Goal: Information Seeking & Learning: Learn about a topic

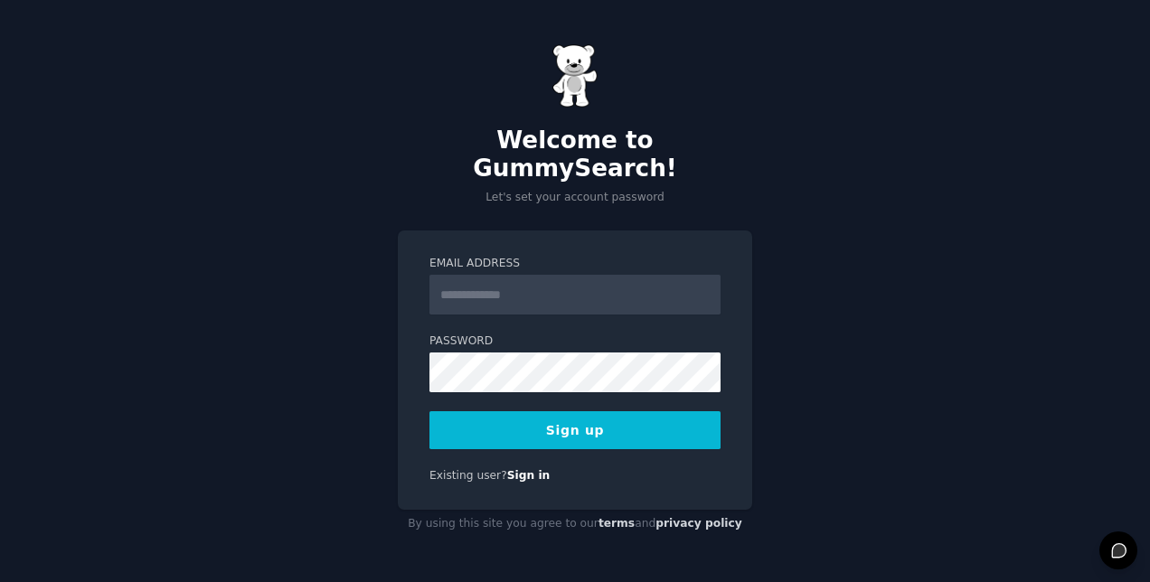
click at [487, 275] on input "Email Address" at bounding box center [575, 295] width 291 height 40
type input "**********"
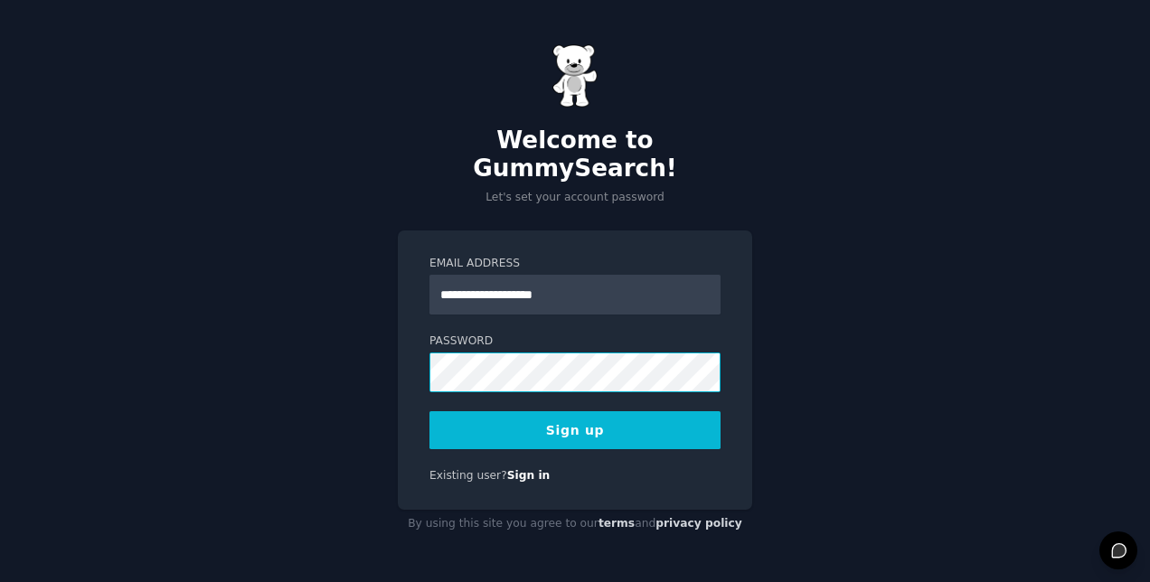
click at [430, 412] on button "Sign up" at bounding box center [575, 431] width 291 height 38
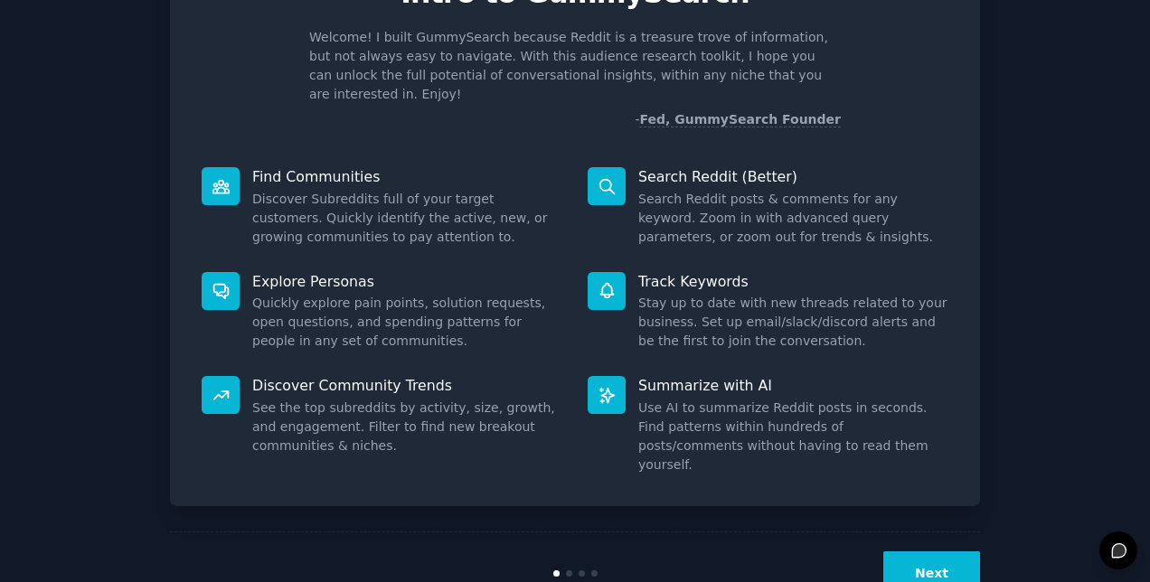
scroll to position [125, 0]
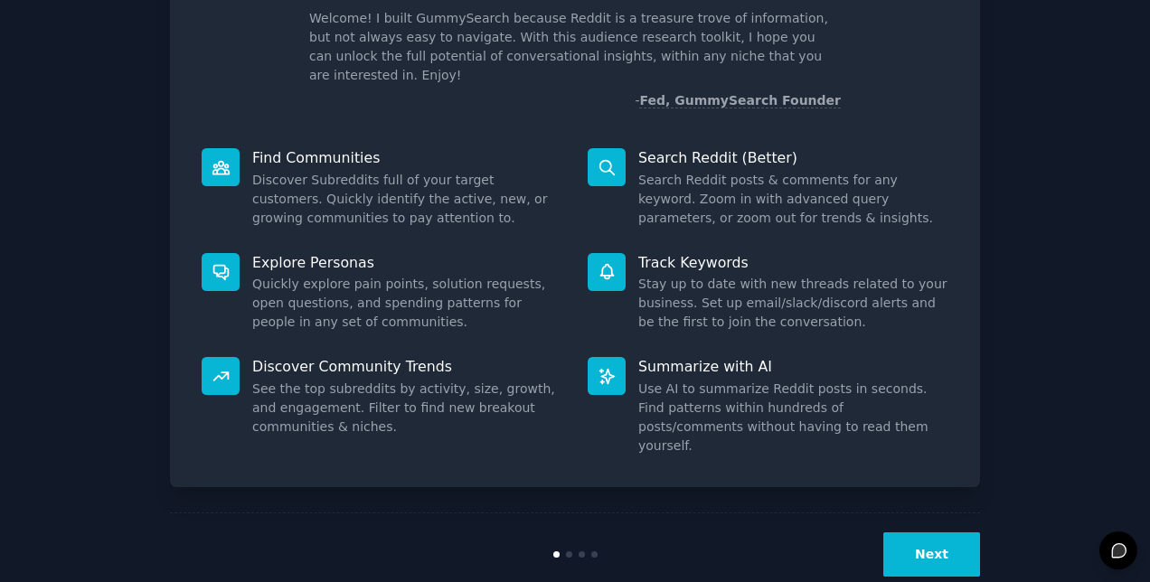
click at [932, 537] on button "Next" at bounding box center [932, 555] width 97 height 44
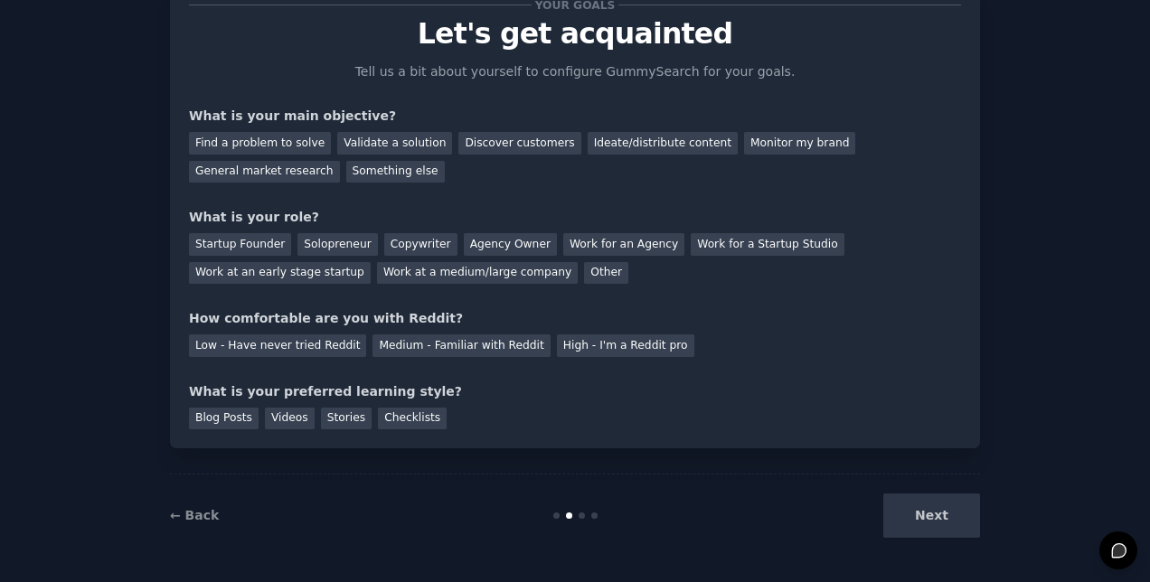
scroll to position [65, 0]
click at [289, 148] on div "Find a problem to solve" at bounding box center [260, 143] width 142 height 23
click at [353, 140] on div "Validate a solution" at bounding box center [394, 143] width 115 height 23
click at [279, 148] on div "Find a problem to solve" at bounding box center [260, 143] width 142 height 23
click at [329, 241] on div "Solopreneur" at bounding box center [338, 244] width 80 height 23
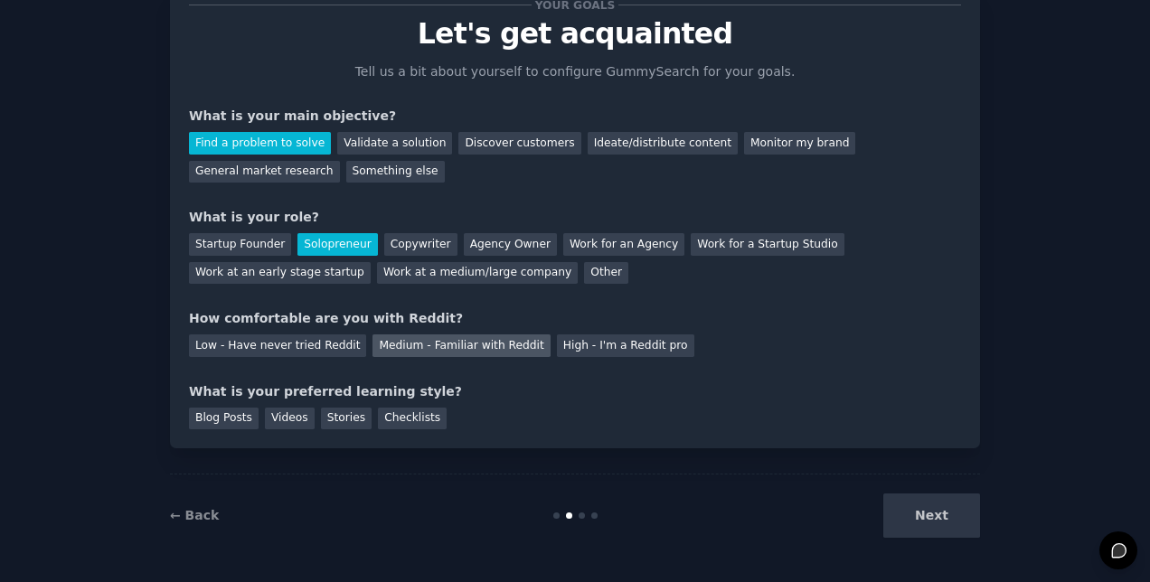
click at [499, 349] on div "Medium - Familiar with Reddit" at bounding box center [461, 346] width 177 height 23
click at [944, 521] on div "Next" at bounding box center [845, 516] width 270 height 44
click at [944, 524] on div "Next" at bounding box center [845, 516] width 270 height 44
click at [238, 419] on div "Blog Posts" at bounding box center [224, 419] width 70 height 23
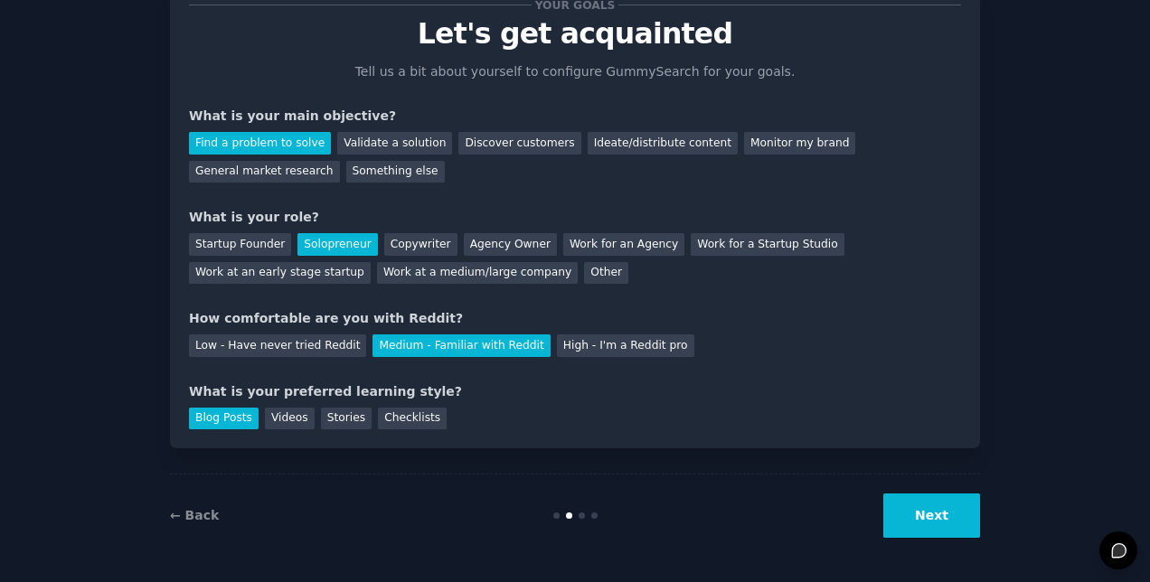
click at [952, 506] on button "Next" at bounding box center [932, 516] width 97 height 44
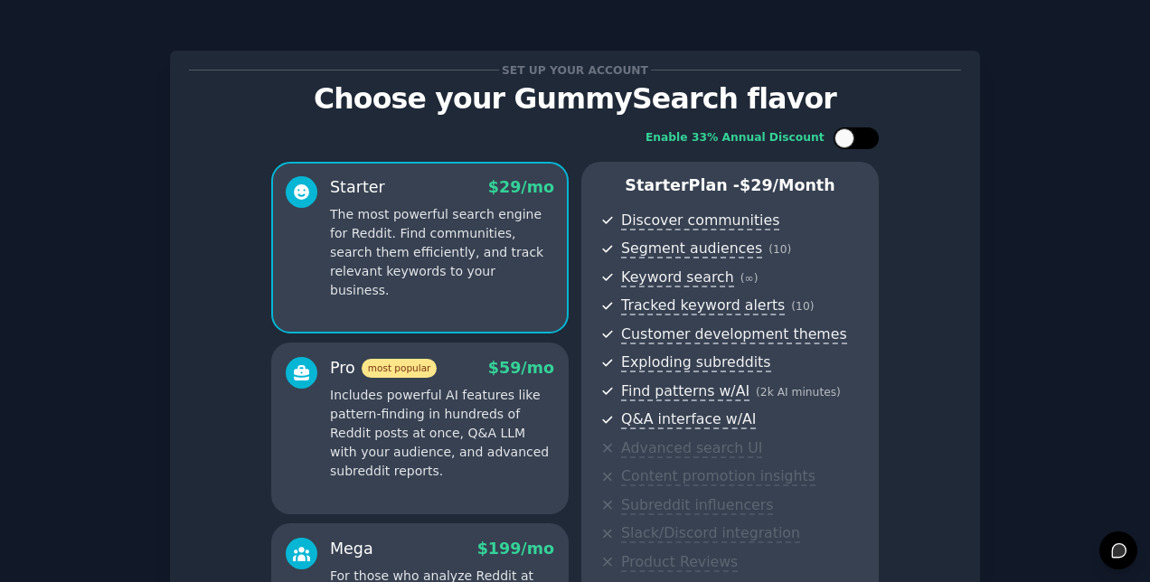
click at [861, 139] on div at bounding box center [865, 138] width 9 height 9
checkbox input "true"
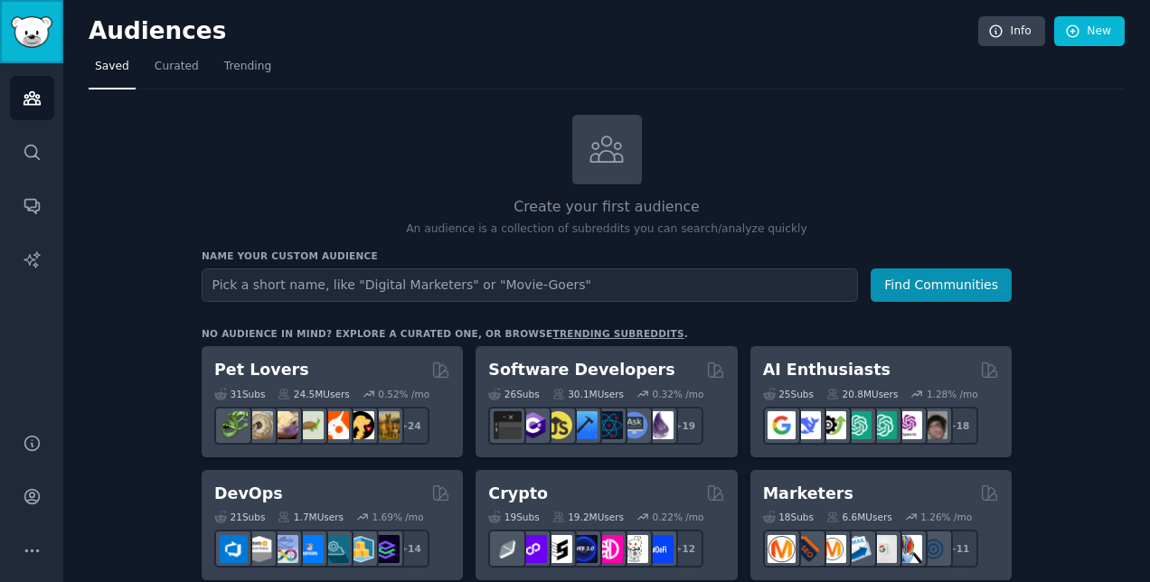
click at [31, 35] on img "Sidebar" at bounding box center [32, 32] width 42 height 32
click at [37, 497] on icon "Sidebar" at bounding box center [32, 496] width 19 height 19
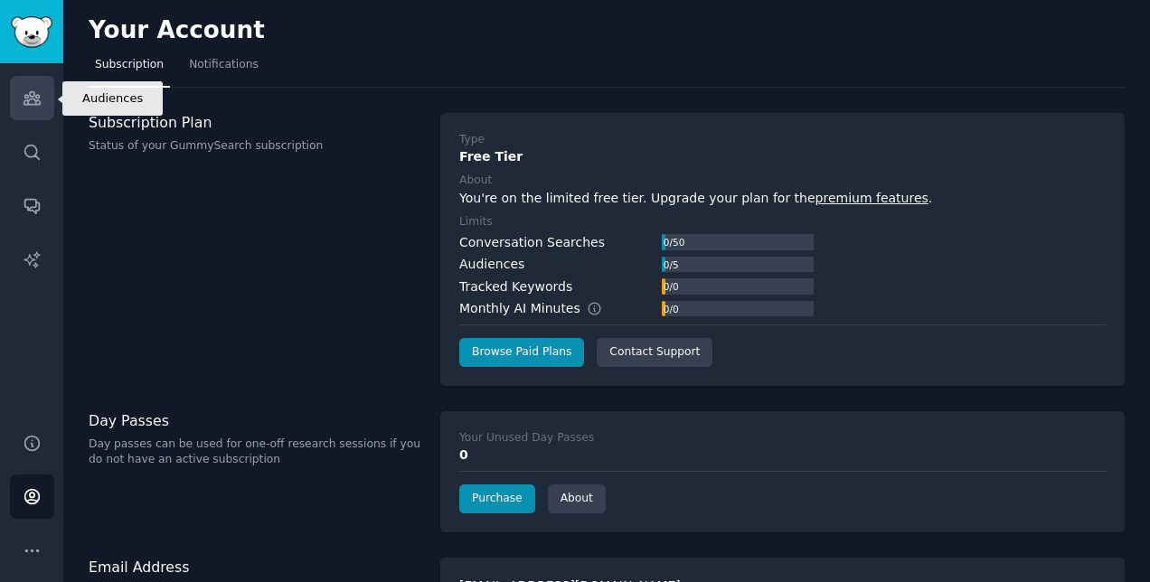
click at [39, 91] on icon "Sidebar" at bounding box center [32, 98] width 19 height 19
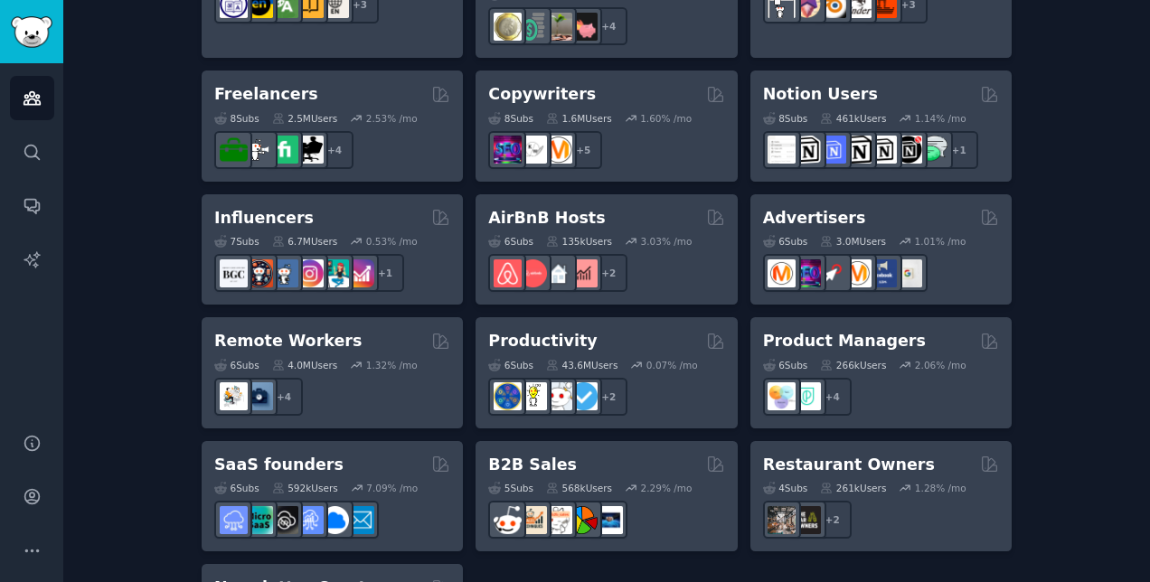
scroll to position [1414, 0]
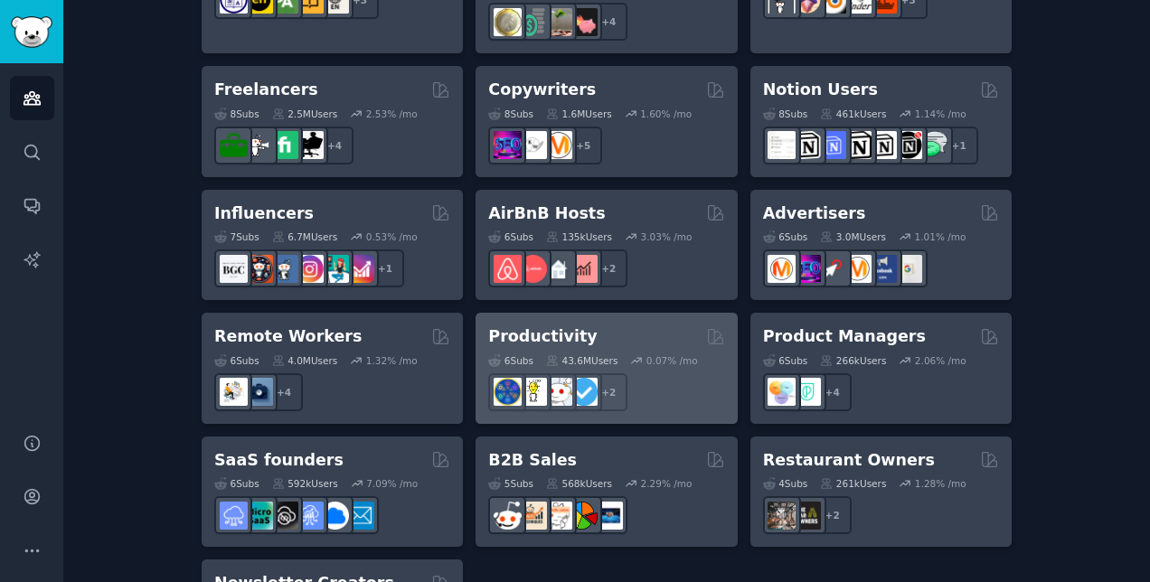
click at [544, 326] on h2 "Productivity" at bounding box center [542, 337] width 109 height 23
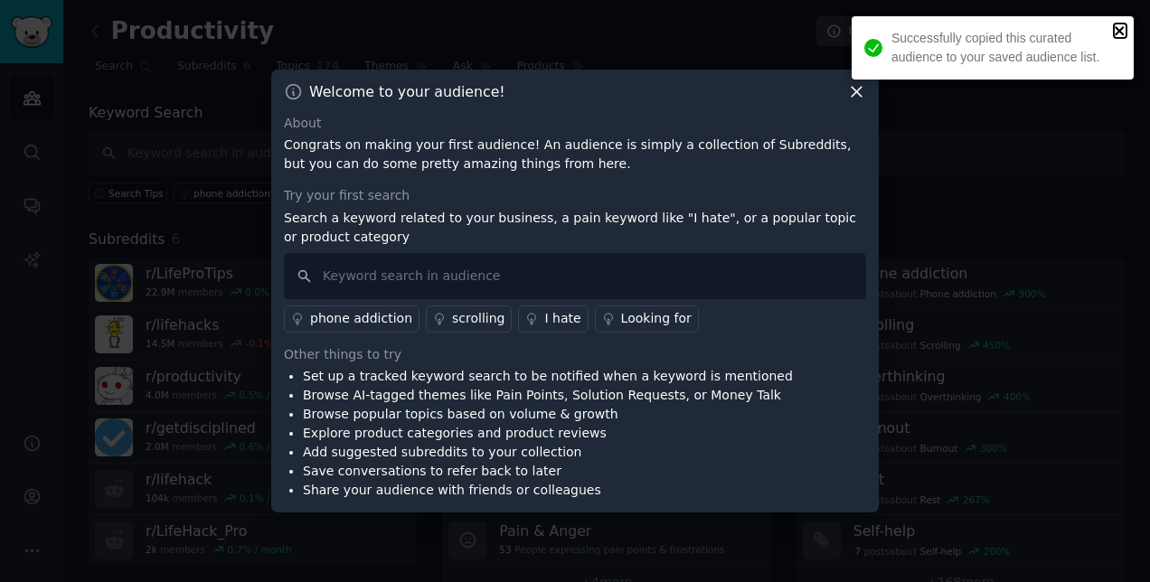
click at [1116, 29] on icon "close" at bounding box center [1120, 31] width 13 height 14
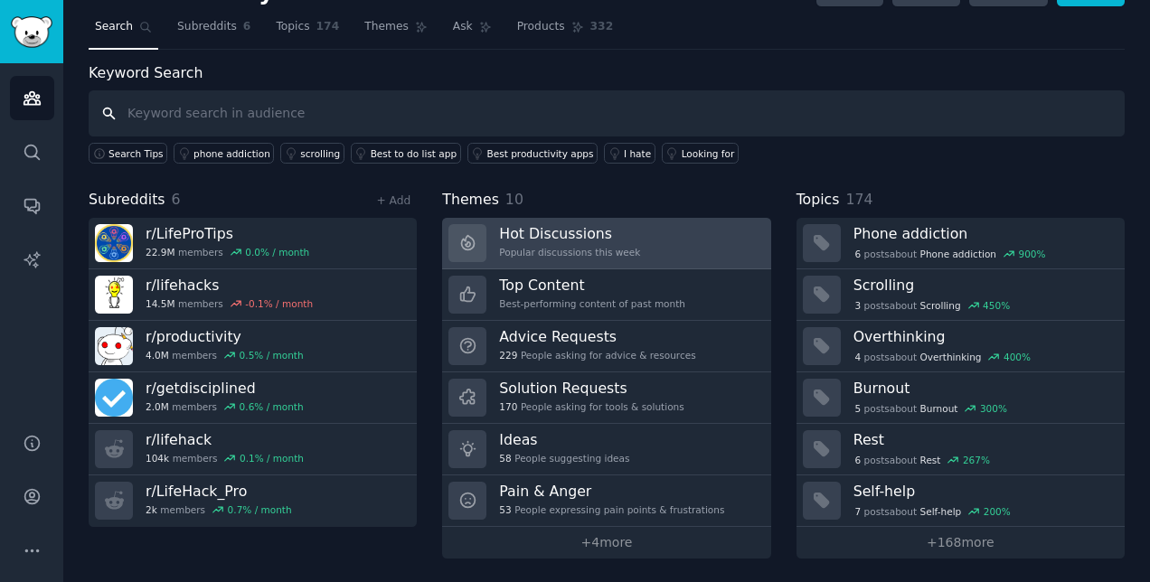
scroll to position [41, 0]
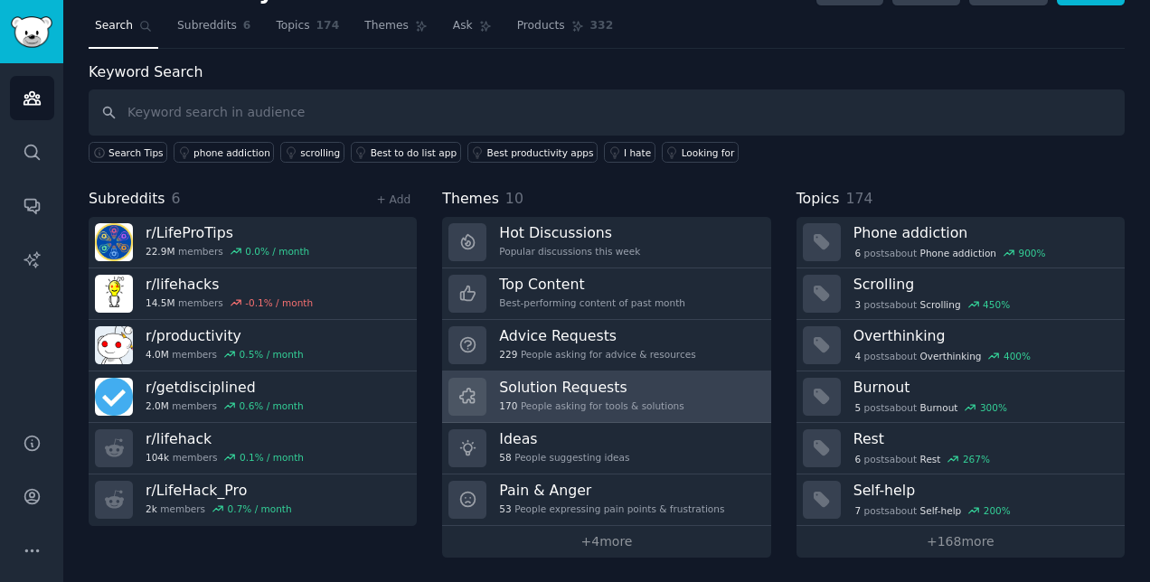
click at [603, 387] on h3 "Solution Requests" at bounding box center [591, 387] width 185 height 19
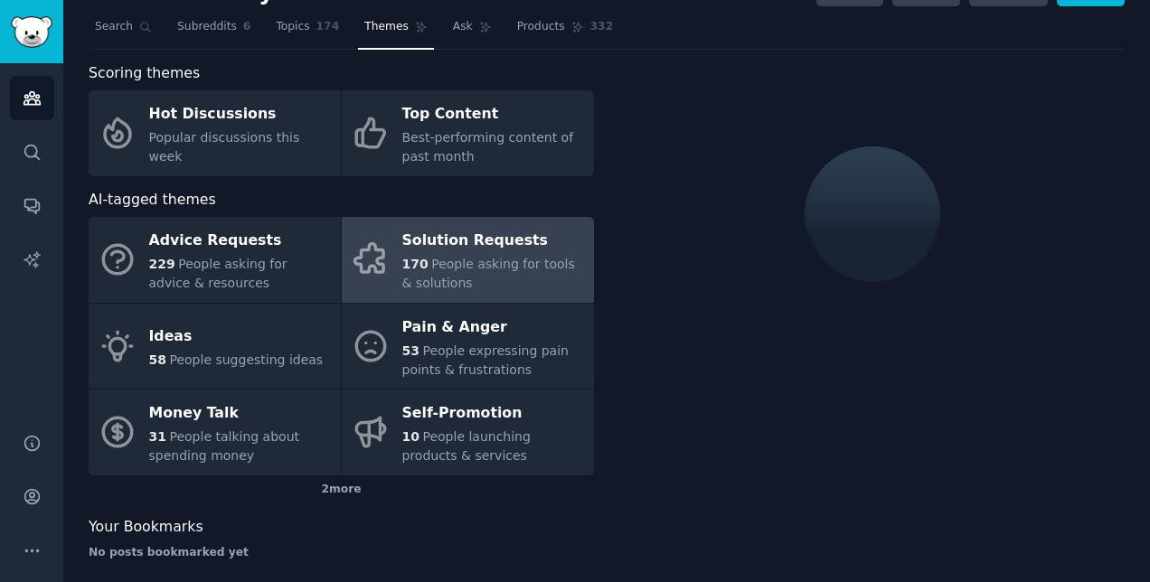
scroll to position [41, 0]
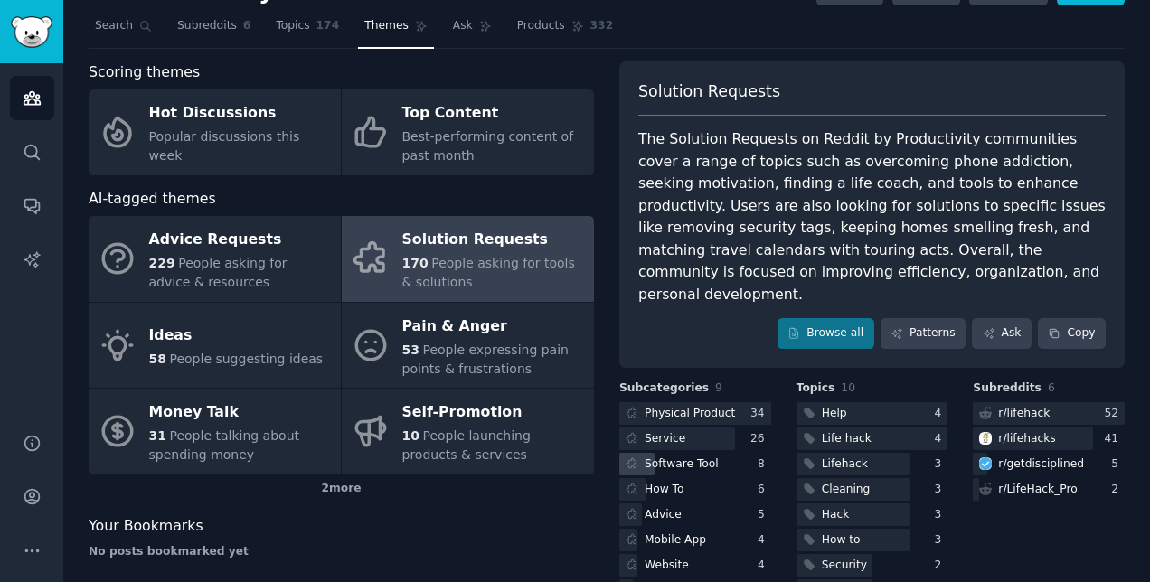
click at [699, 457] on div "Software Tool" at bounding box center [682, 465] width 74 height 16
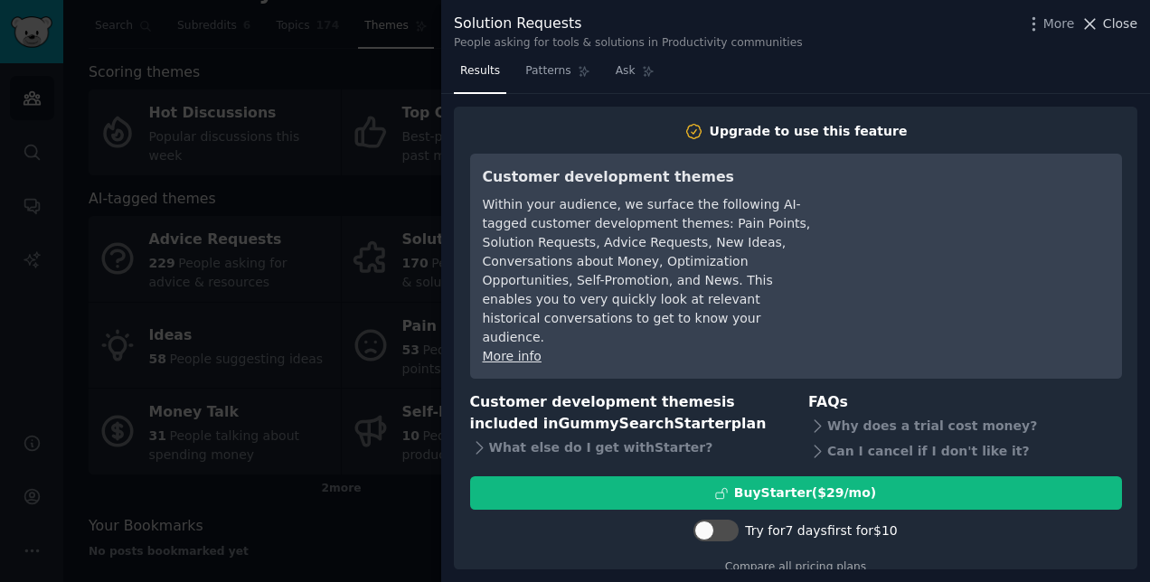
click at [1115, 25] on span "Close" at bounding box center [1120, 23] width 34 height 19
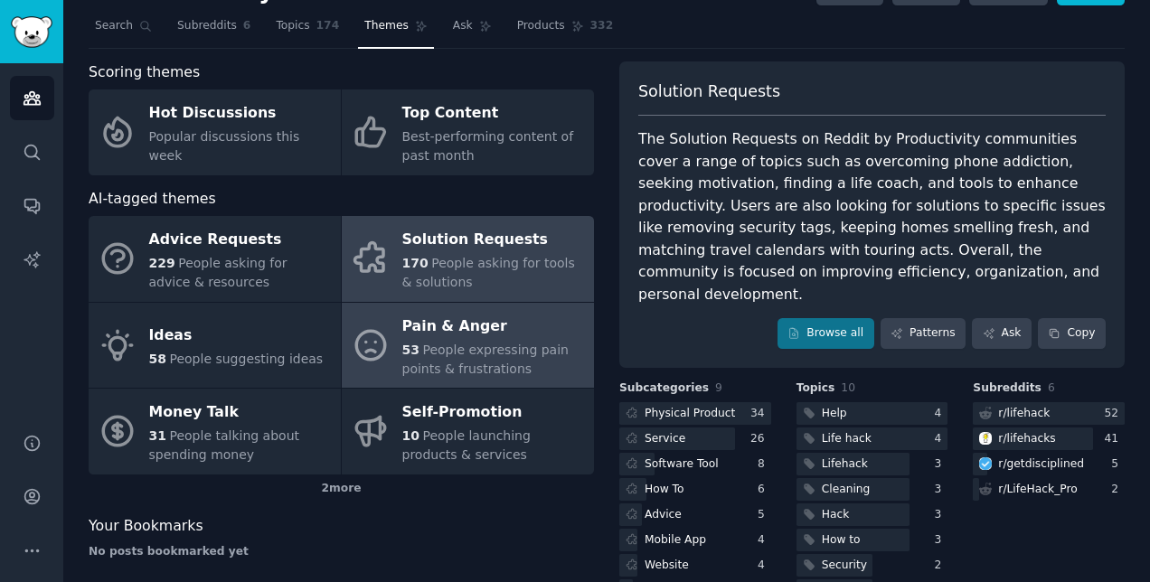
click at [528, 364] on div "53 People expressing pain points & frustrations" at bounding box center [493, 360] width 183 height 38
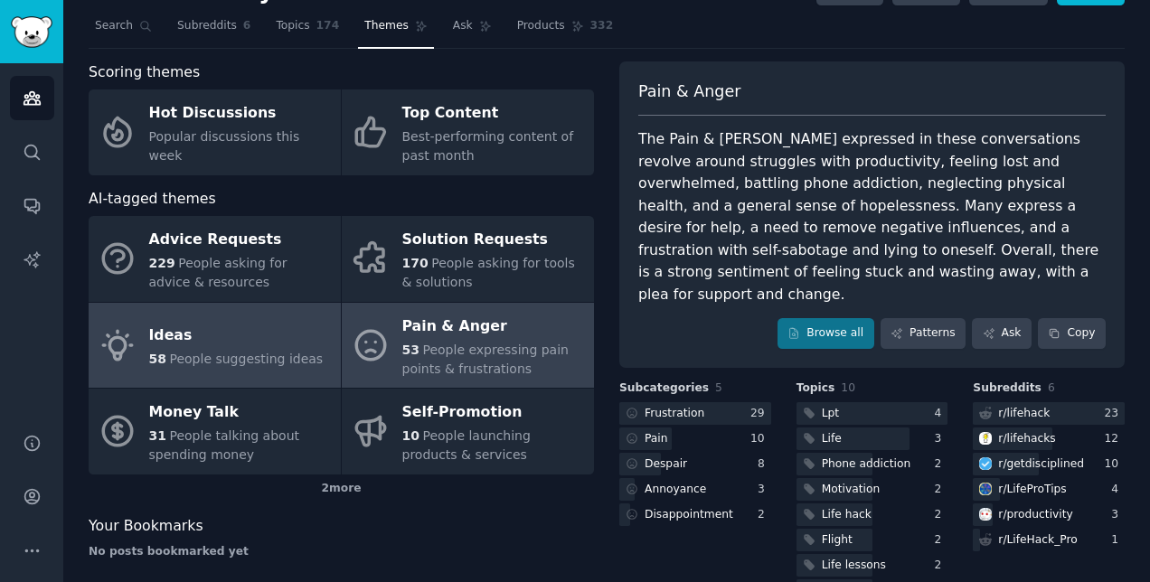
click at [216, 342] on div "Ideas" at bounding box center [236, 336] width 175 height 29
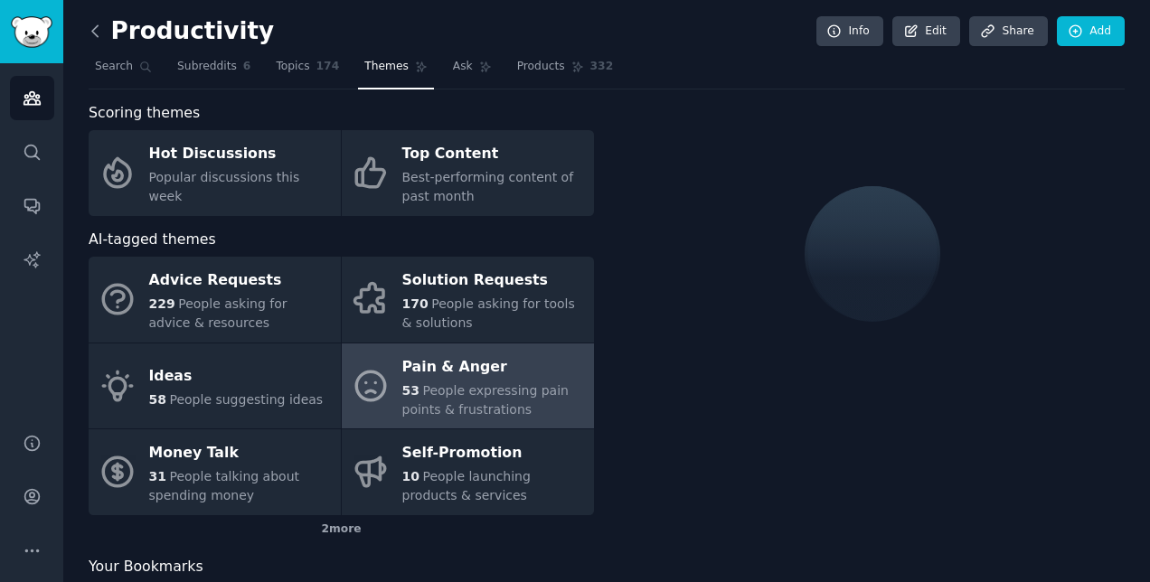
click at [97, 32] on icon at bounding box center [95, 31] width 19 height 19
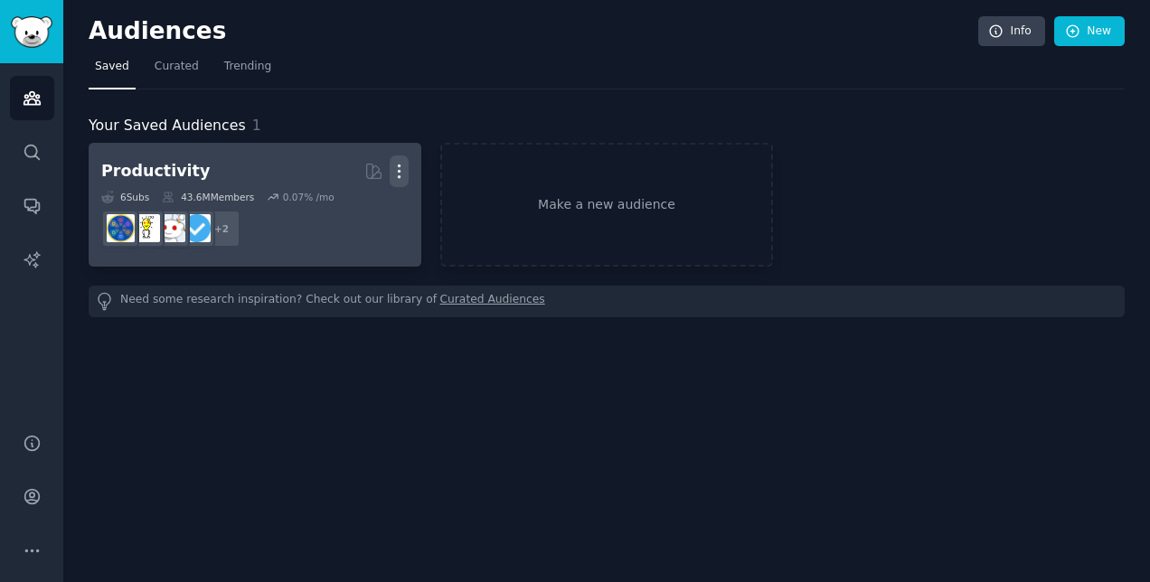
click at [403, 162] on icon "button" at bounding box center [399, 171] width 19 height 19
click at [360, 208] on p "Delete" at bounding box center [350, 209] width 42 height 19
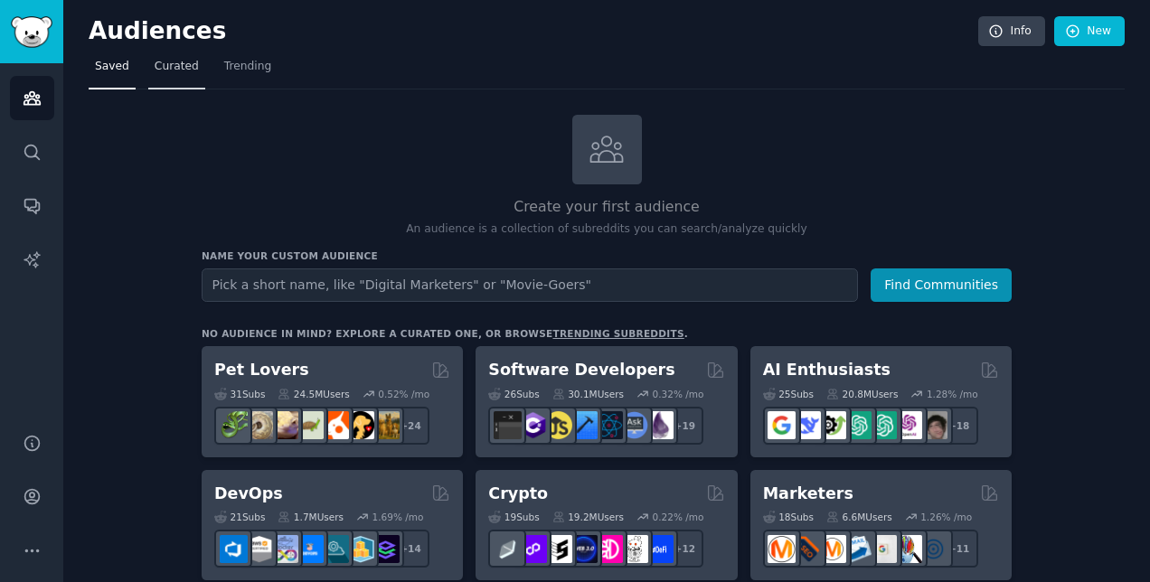
click at [175, 65] on span "Curated" at bounding box center [177, 67] width 44 height 16
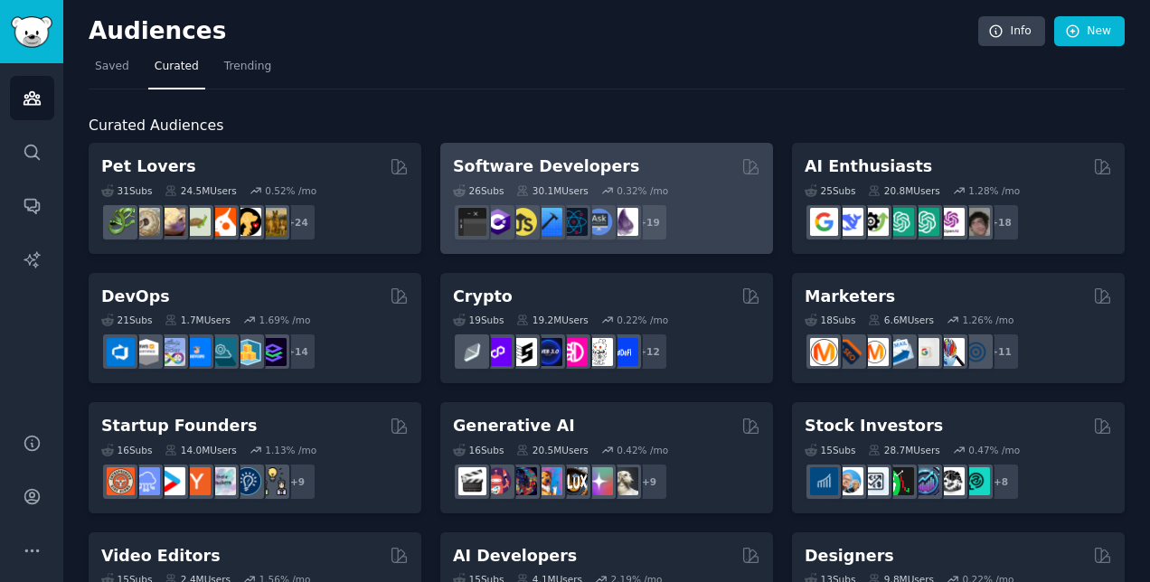
click at [624, 178] on div "26 Sub s 30.1M Users 0.32 % /mo r/Development, r/coolgithubprojects, r/software…" at bounding box center [607, 209] width 308 height 63
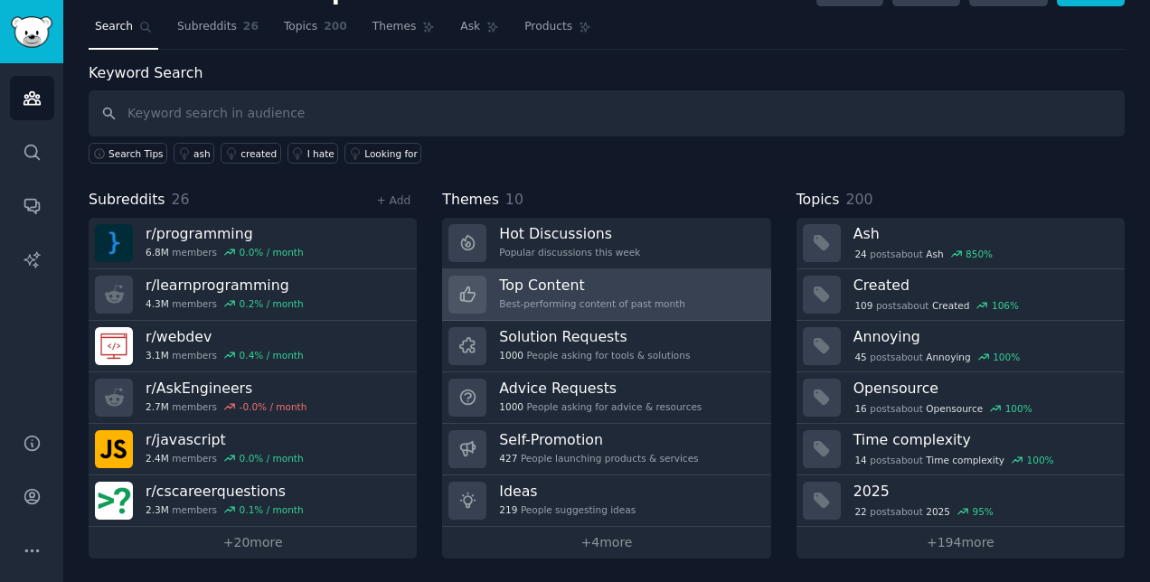
scroll to position [41, 0]
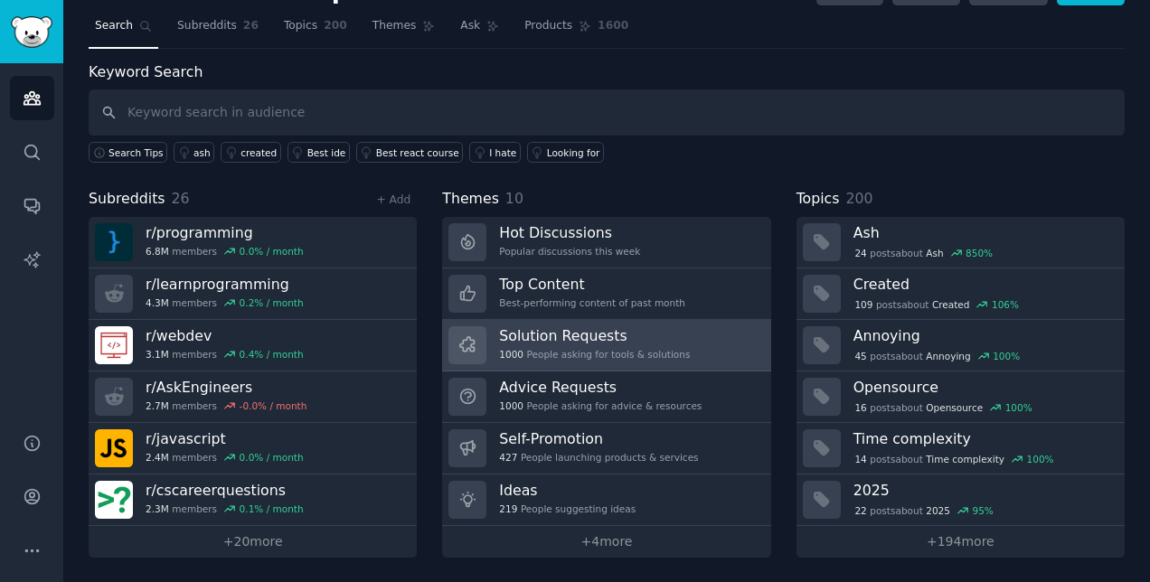
click at [573, 343] on h3 "Solution Requests" at bounding box center [594, 335] width 191 height 19
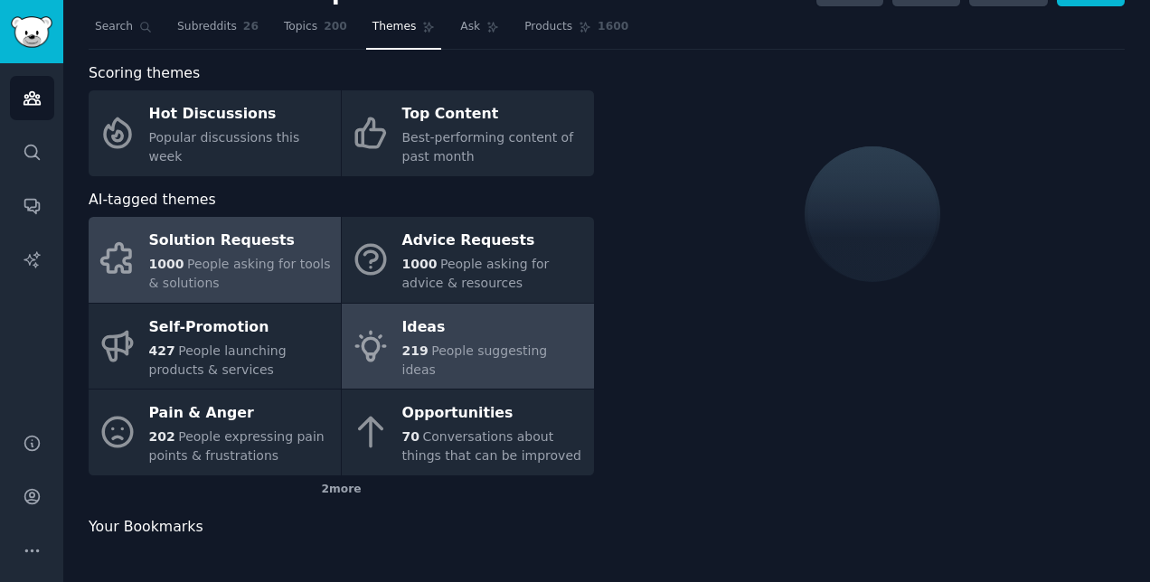
scroll to position [41, 0]
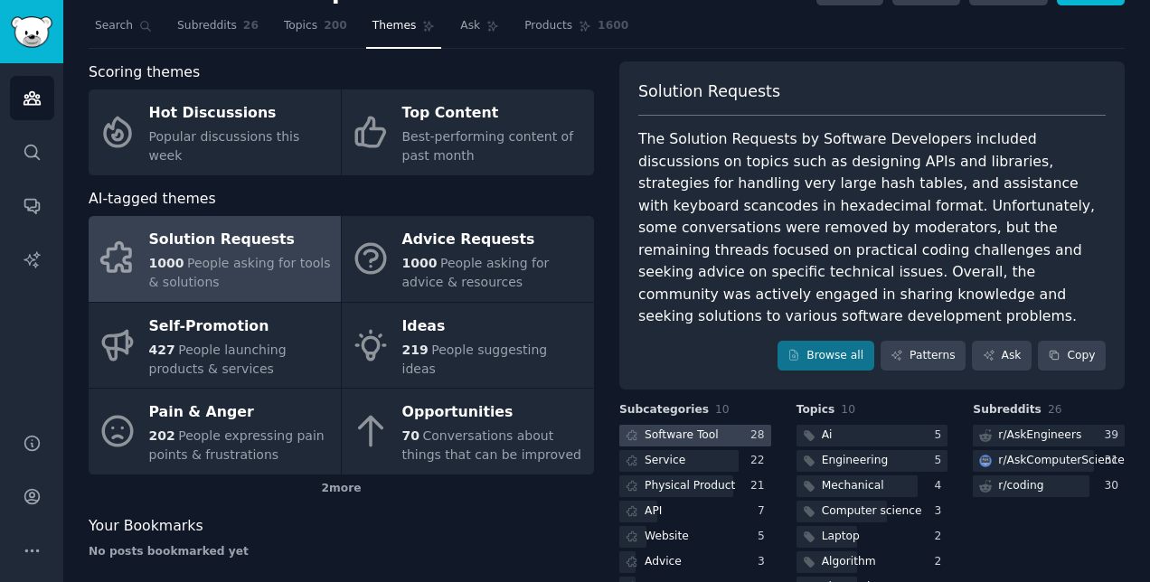
click at [667, 428] on div "Software Tool" at bounding box center [682, 436] width 74 height 16
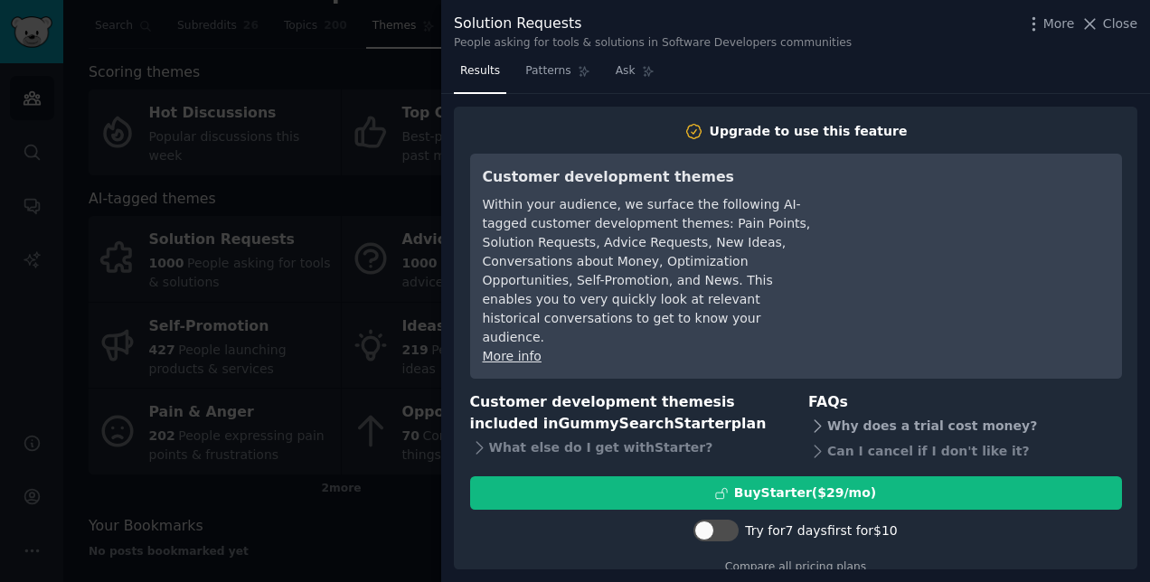
click at [822, 417] on icon at bounding box center [818, 426] width 19 height 19
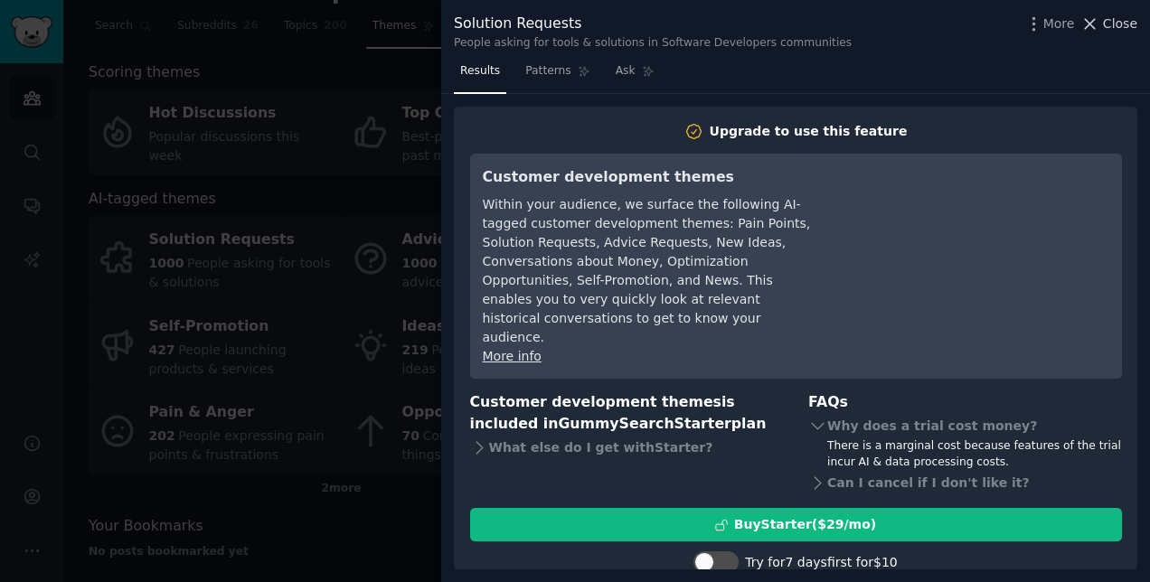
click at [1099, 26] on icon at bounding box center [1090, 23] width 19 height 19
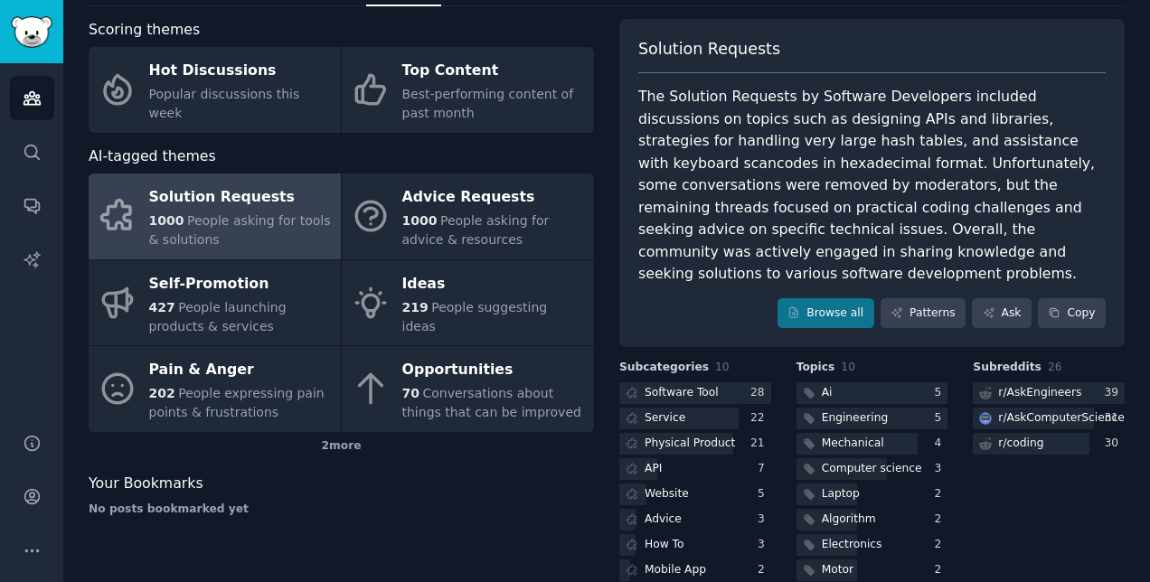
scroll to position [131, 0]
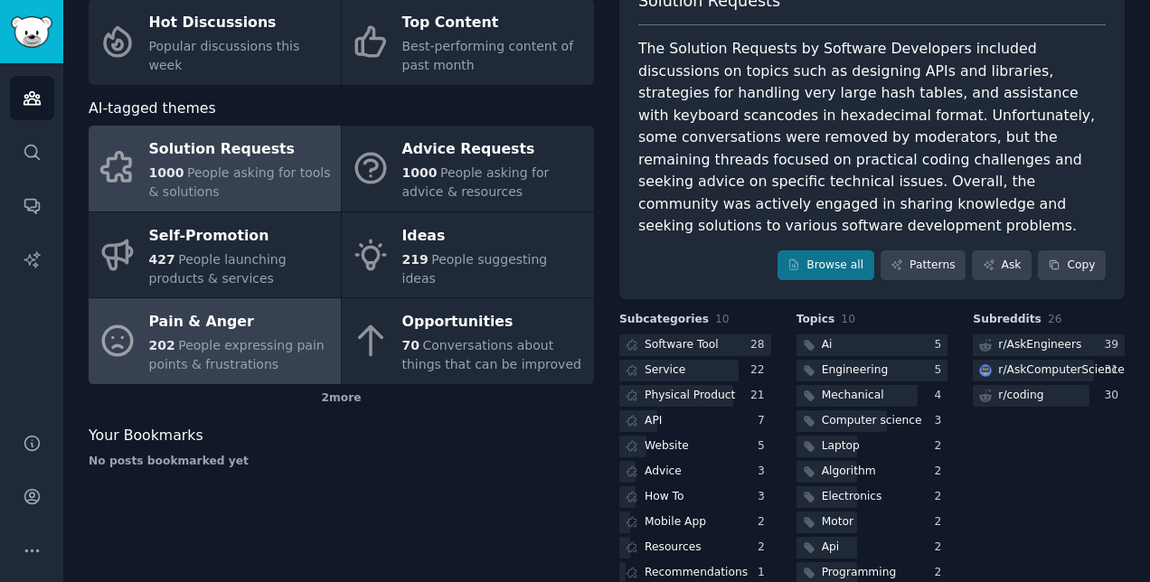
click at [298, 330] on div "Pain & Anger" at bounding box center [240, 322] width 183 height 29
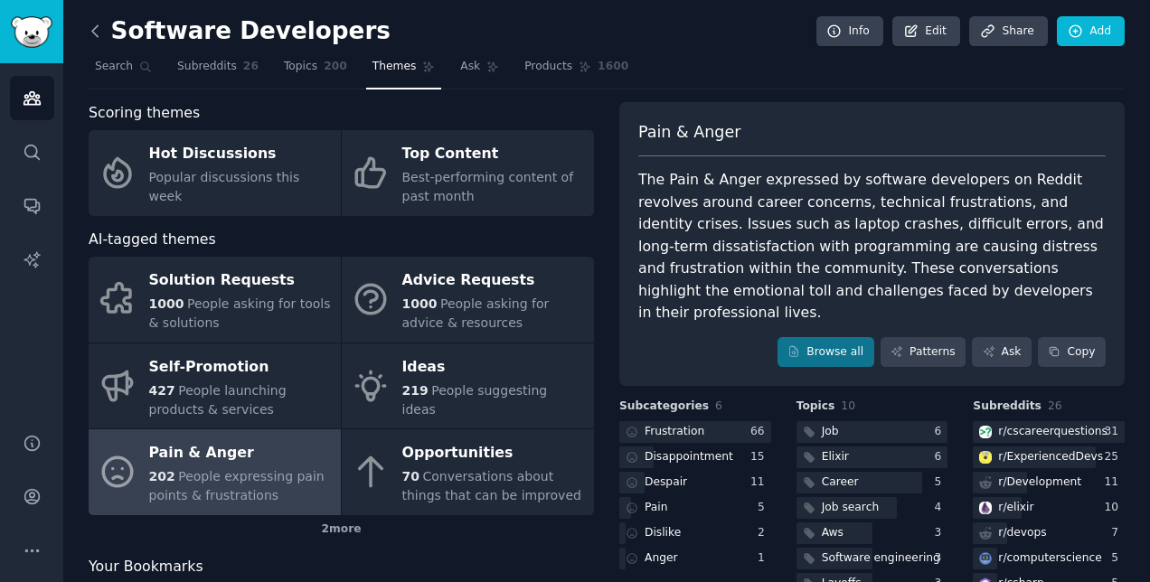
click at [97, 30] on icon at bounding box center [95, 31] width 19 height 19
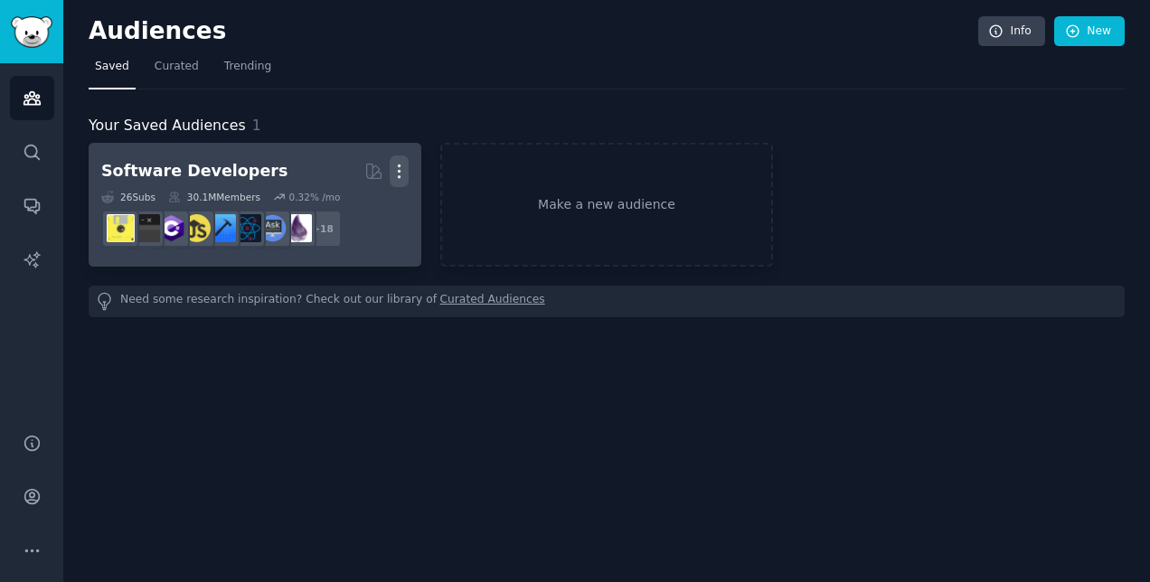
click at [402, 178] on icon "button" at bounding box center [399, 171] width 19 height 19
click at [349, 219] on div "Delete" at bounding box center [338, 210] width 86 height 38
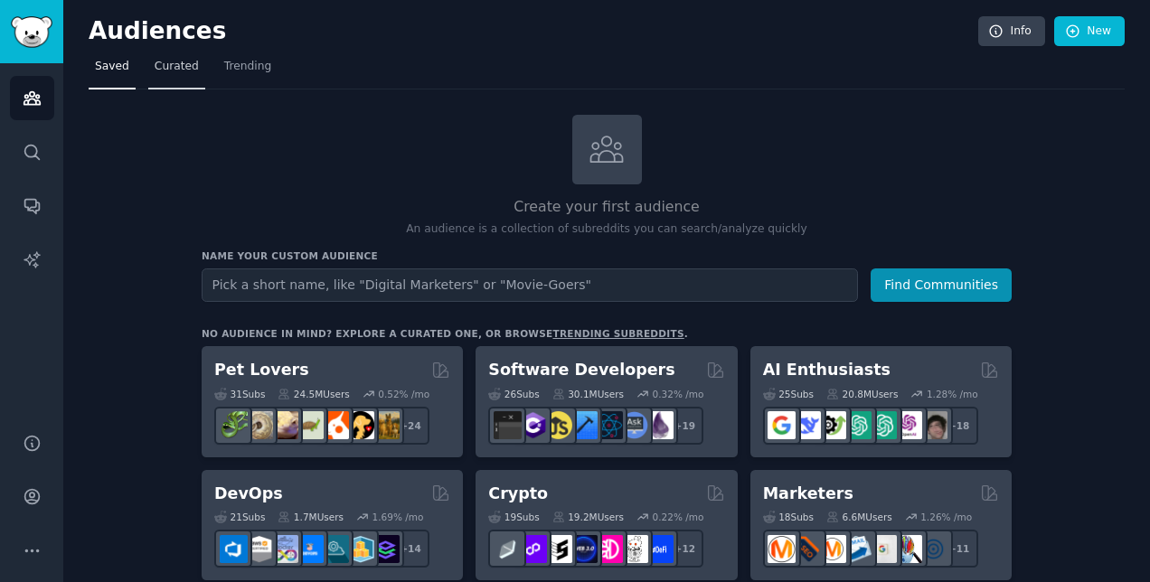
click at [177, 72] on span "Curated" at bounding box center [177, 67] width 44 height 16
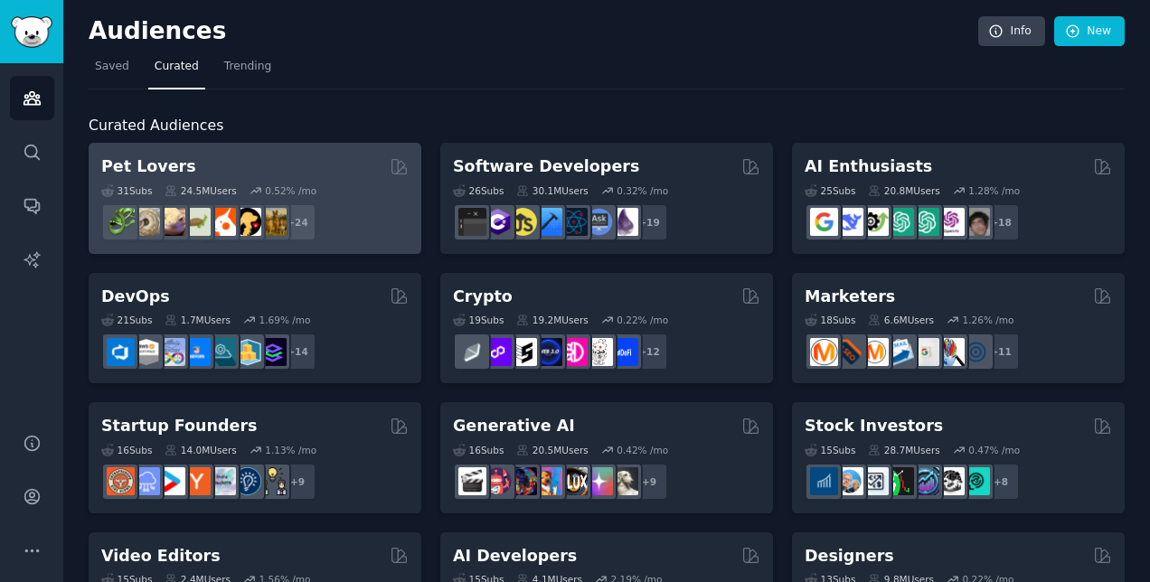
click at [207, 169] on div "Pet Lovers" at bounding box center [255, 167] width 308 height 23
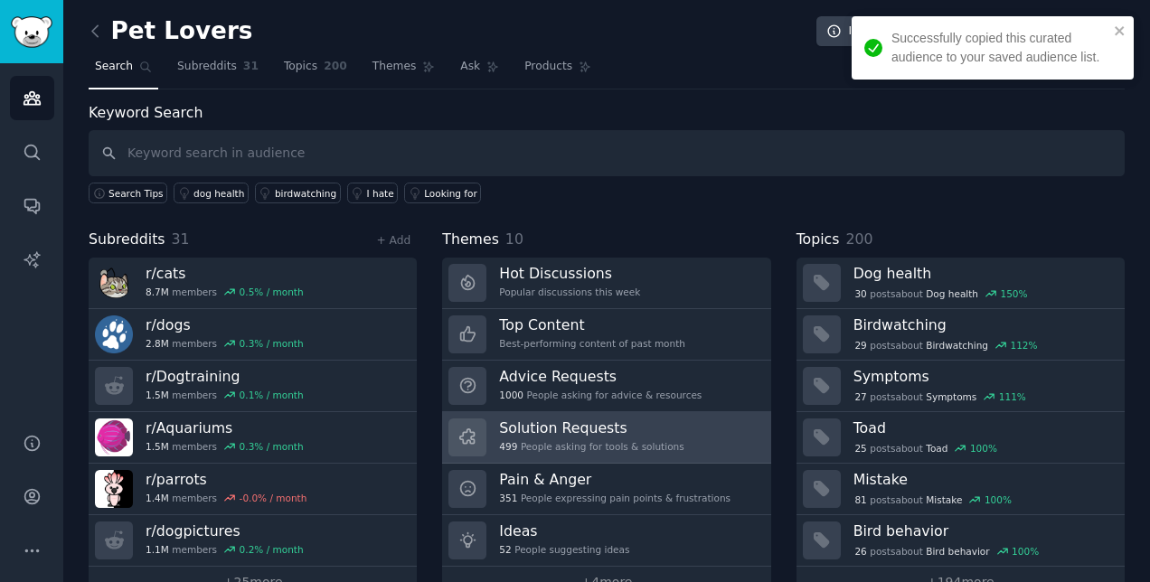
click at [703, 425] on link "Solution Requests 499 People asking for tools & solutions" at bounding box center [606, 438] width 328 height 52
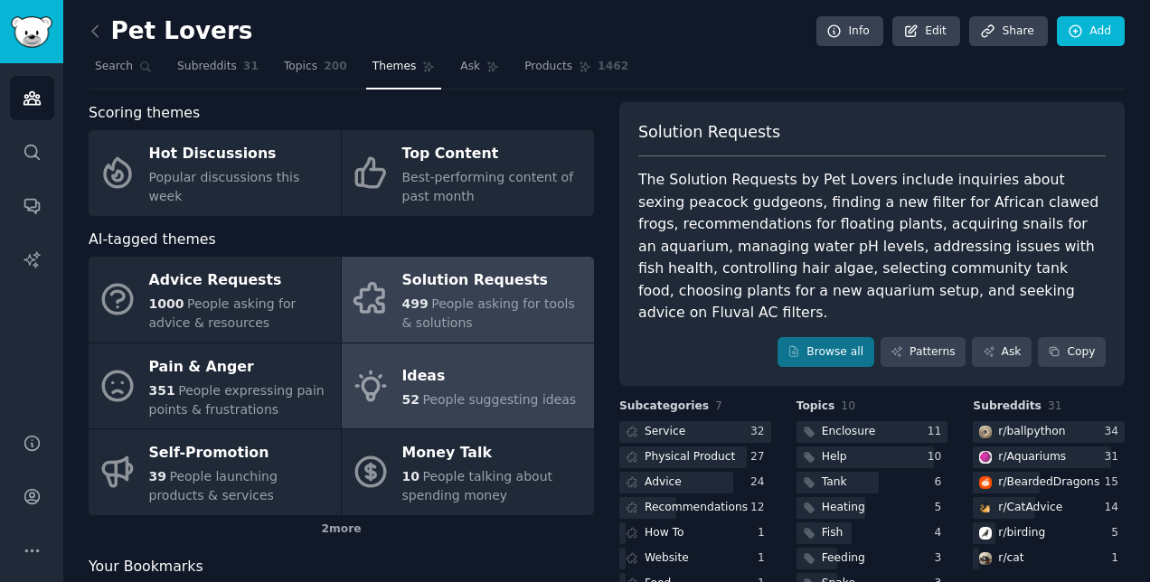
click at [526, 352] on link "Ideas 52 People suggesting ideas" at bounding box center [468, 387] width 252 height 86
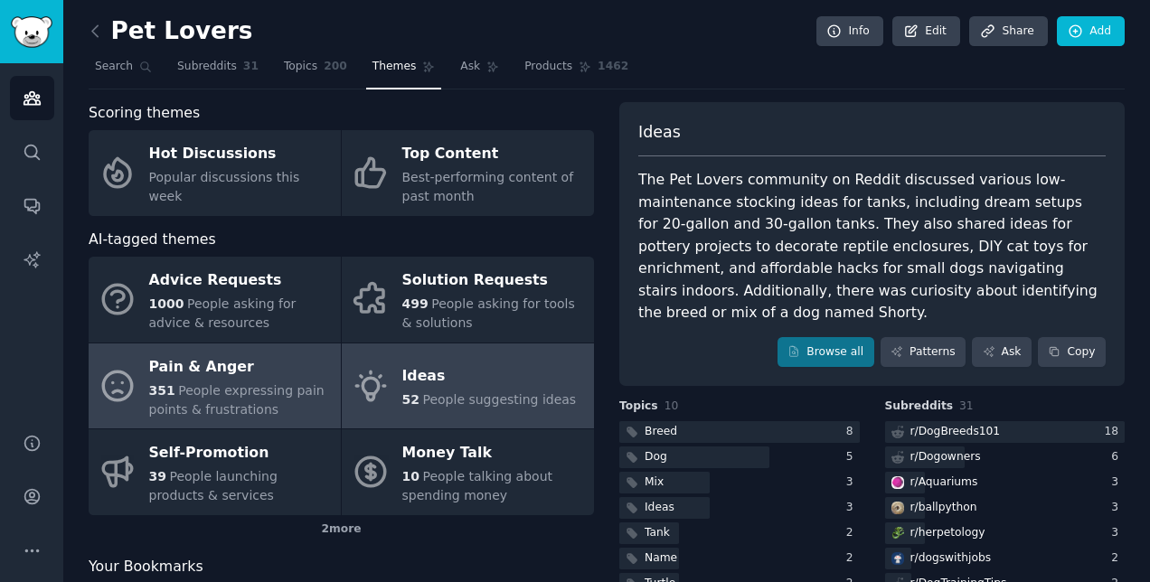
click at [307, 378] on div "Pain & Anger" at bounding box center [240, 367] width 183 height 29
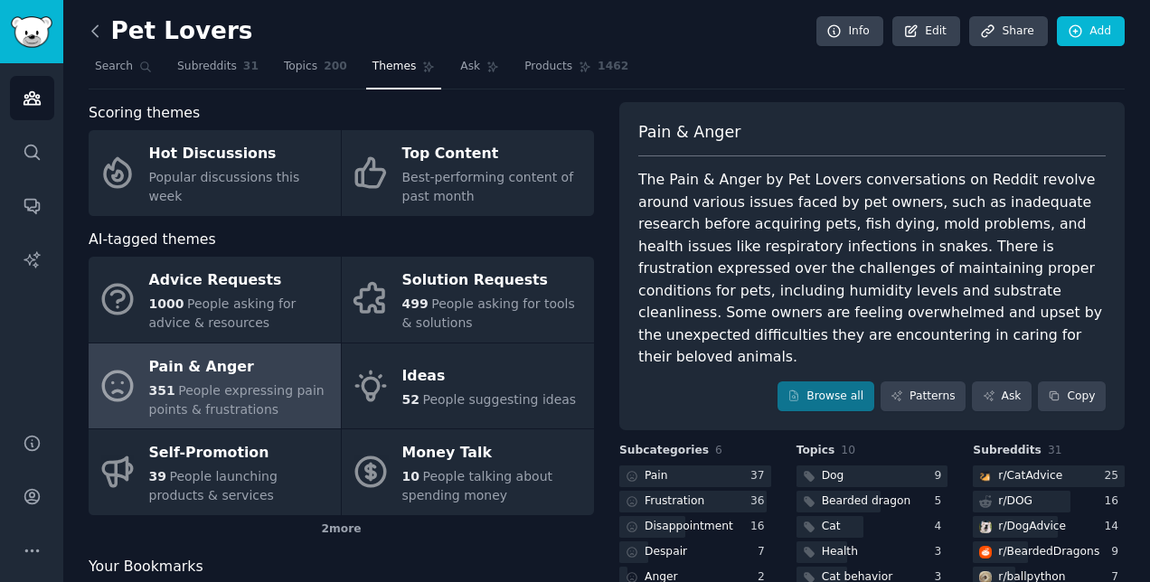
click at [89, 32] on icon at bounding box center [95, 31] width 19 height 19
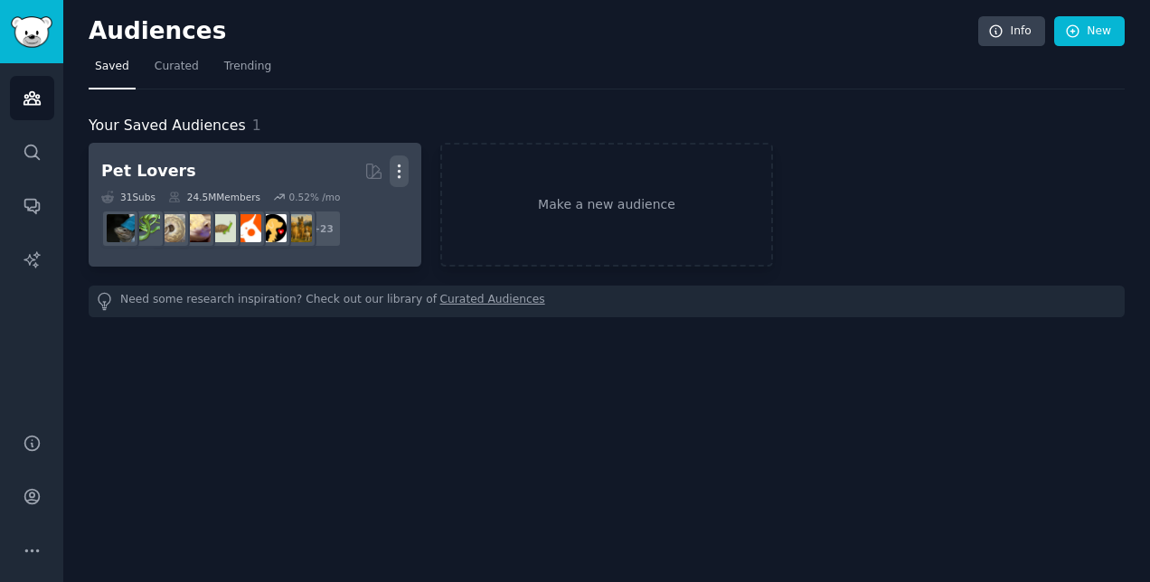
click at [395, 168] on icon "button" at bounding box center [399, 171] width 19 height 19
click at [352, 214] on p "Delete" at bounding box center [350, 209] width 42 height 19
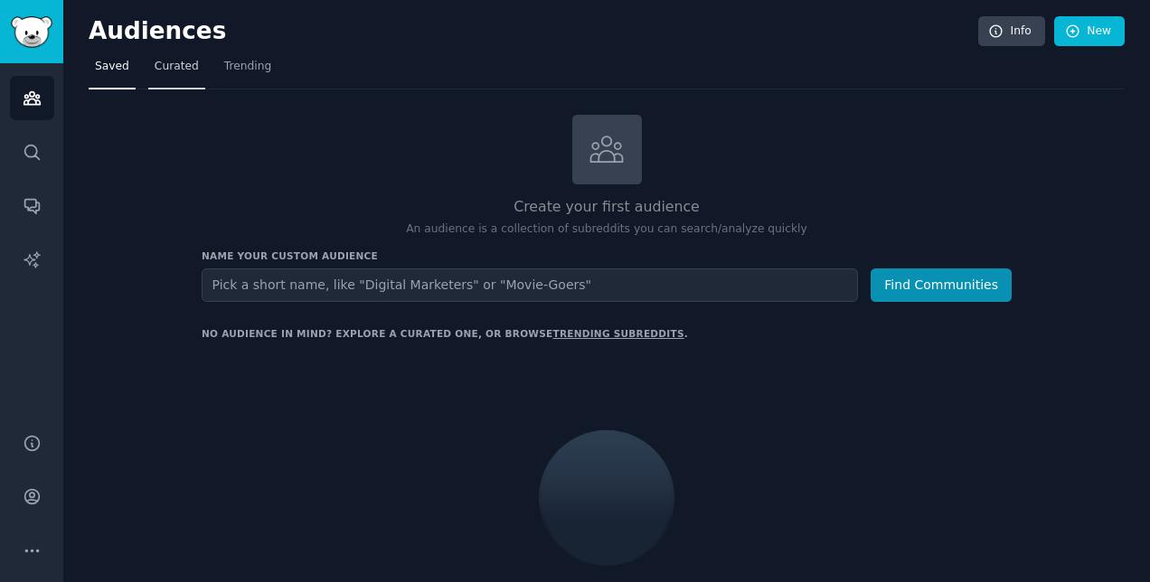
click at [181, 75] on link "Curated" at bounding box center [176, 70] width 57 height 37
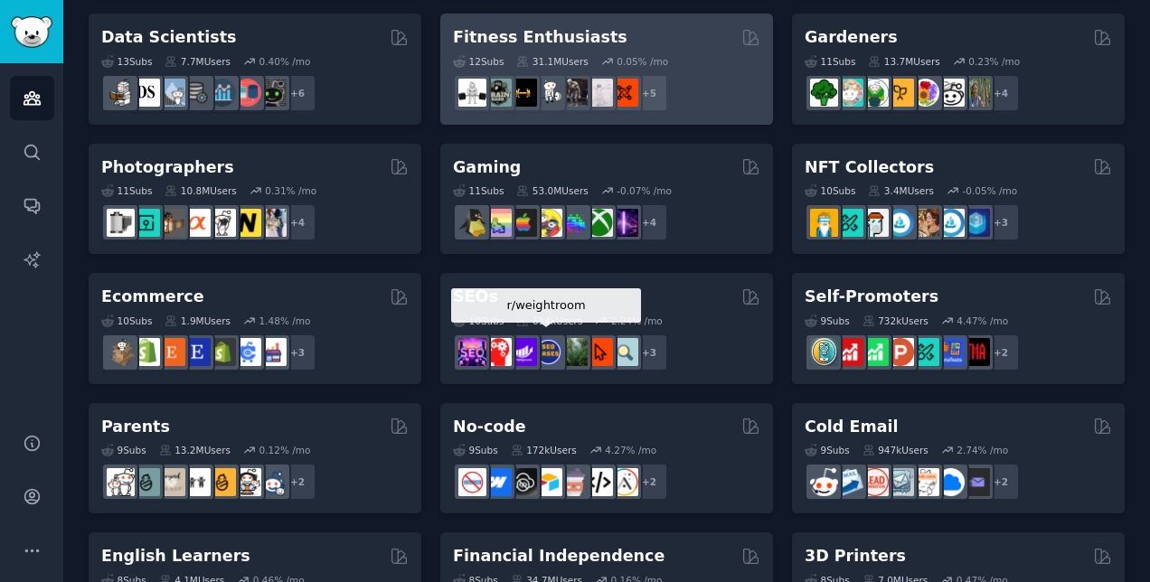
scroll to position [660, 0]
